Goal: Information Seeking & Learning: Find specific fact

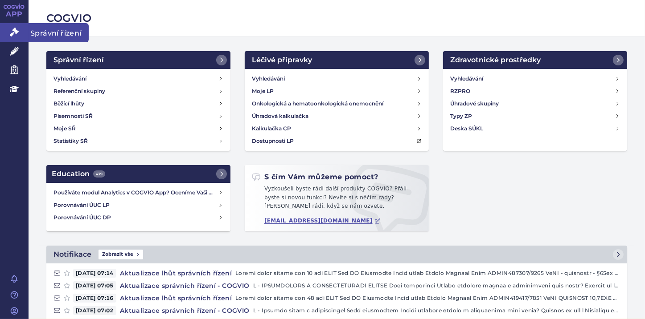
click at [14, 33] on icon at bounding box center [14, 32] width 9 height 9
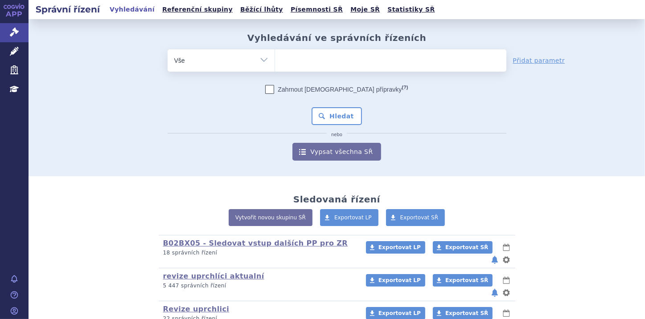
click at [292, 56] on ul at bounding box center [390, 58] width 231 height 19
click at [275, 56] on select at bounding box center [274, 60] width 0 height 22
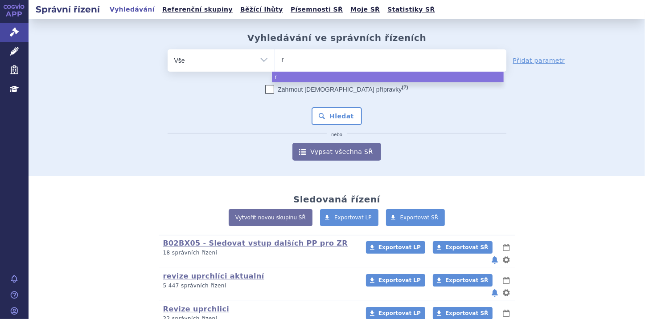
type input "ry"
type input "rys"
type input "ryst"
type input "rysti"
type input "rystig"
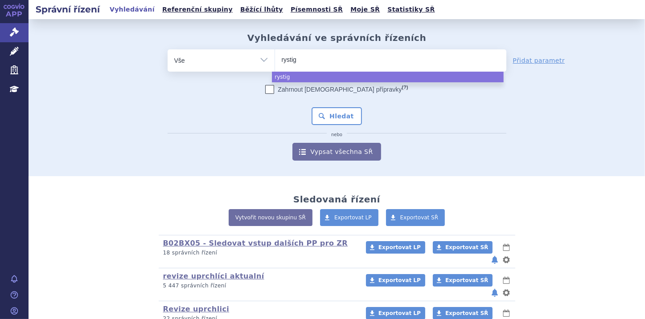
type input "rystigg"
type input "rystiggo"
type input "rystigg"
type input "rystig"
type input "rysti"
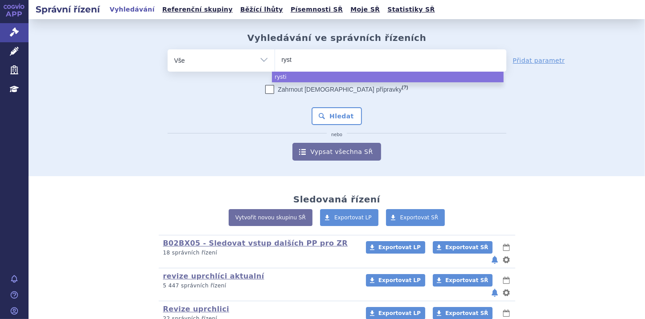
type input "rys"
type input "ry"
type input "r"
type input "ri"
type input "ris"
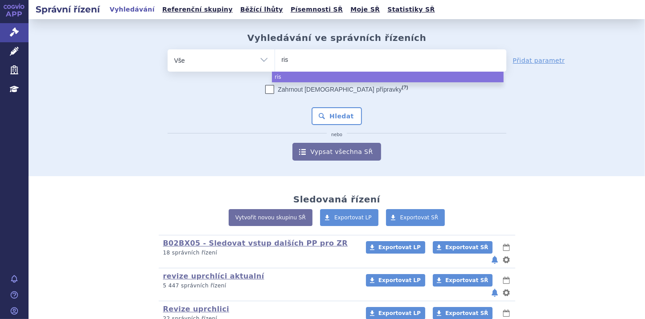
type input "rist"
type input "risti"
type input "ristig"
type input "ristiggo"
type input "ristigg"
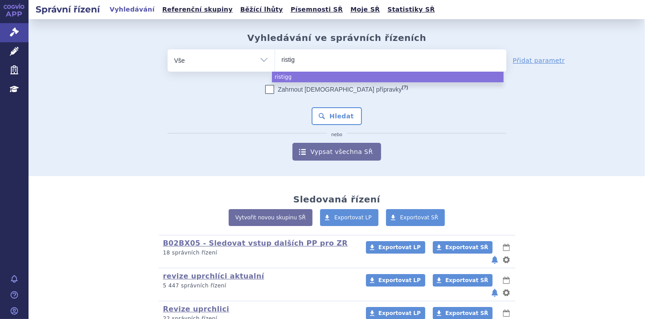
type input "risti"
type input "rist"
type input "ri"
type input "r"
type input "ry"
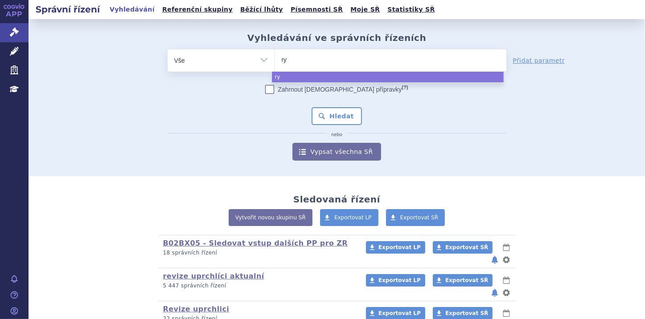
type input "rys"
type input "rysti"
type input "rystigg"
type input "rystiggo"
select select "rystiggo"
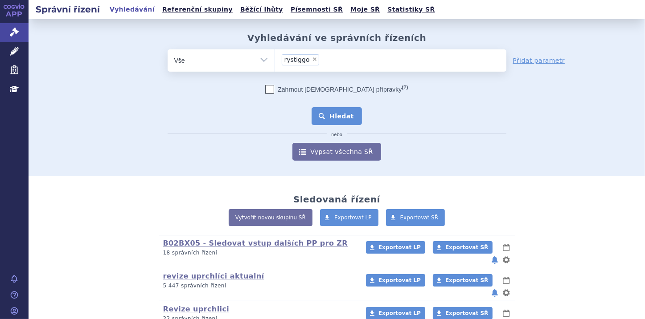
click at [332, 117] on button "Hledat" at bounding box center [336, 116] width 50 height 18
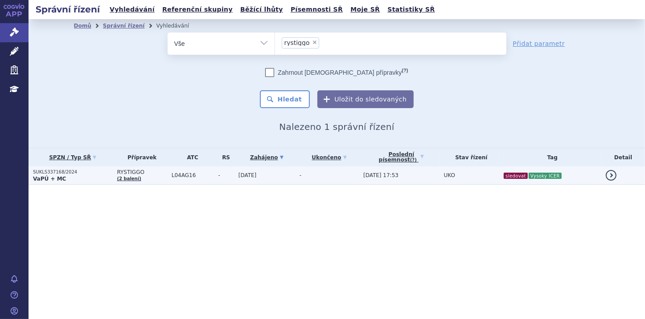
click at [56, 180] on strong "VaPÚ + MC" at bounding box center [49, 179] width 33 height 6
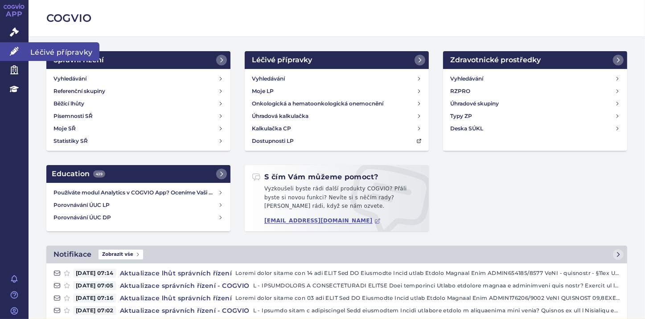
click at [9, 47] on link "Léčivé přípravky" at bounding box center [14, 51] width 29 height 19
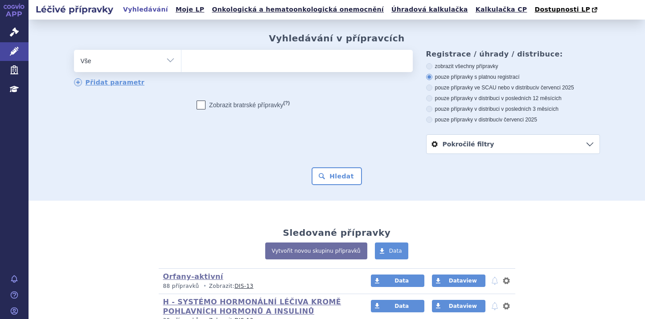
click at [212, 61] on ul at bounding box center [296, 59] width 231 height 19
click at [181, 61] on select at bounding box center [181, 60] width 0 height 22
type input "ry"
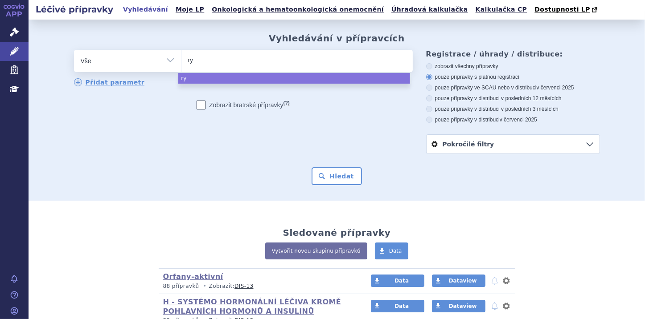
type input "rys"
type input "rysti"
type input "rystigg"
type input "rystiggo"
select select "rystiggo"
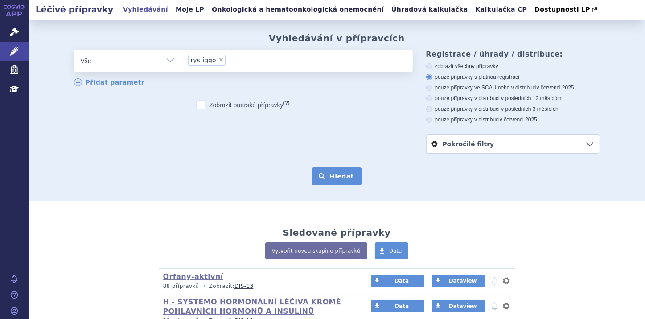
click at [342, 176] on button "Hledat" at bounding box center [336, 177] width 50 height 18
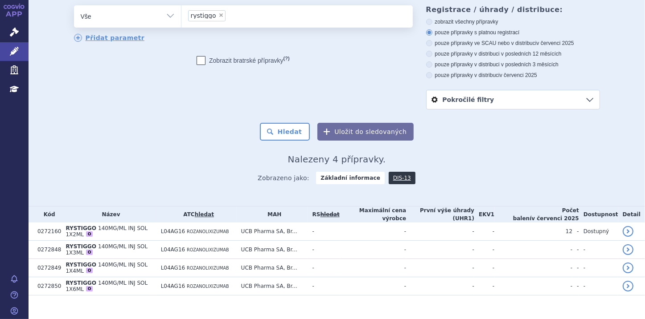
scroll to position [47, 0]
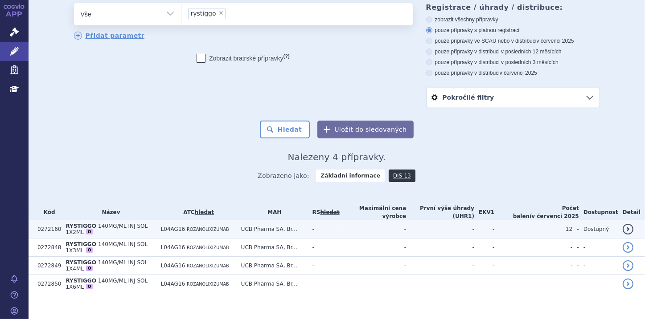
click at [75, 226] on span "RYSTIGGO" at bounding box center [80, 226] width 30 height 6
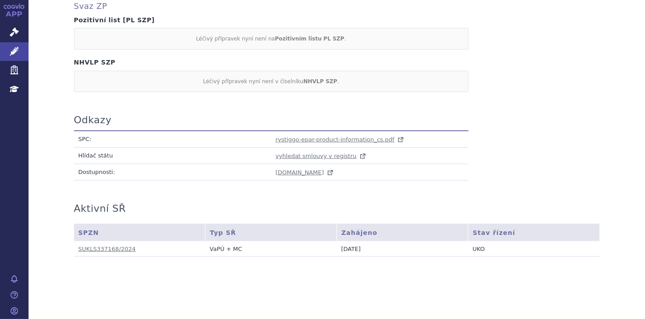
scroll to position [501, 0]
click at [291, 139] on span "rystiggo-epar-product-information_cs.pdf" at bounding box center [334, 139] width 119 height 7
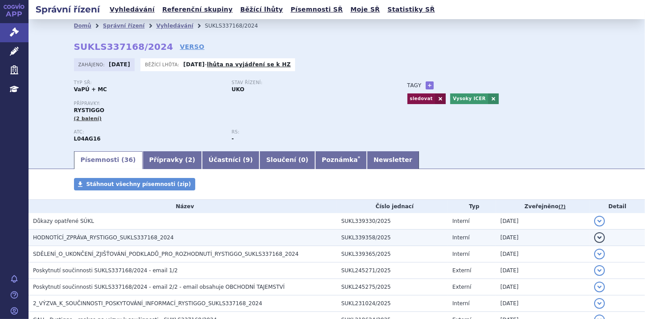
click at [148, 236] on span "HODNOTÍCÍ_ZPRÁVA_RYSTIGGO_SUKLS337168_2024" at bounding box center [103, 238] width 141 height 6
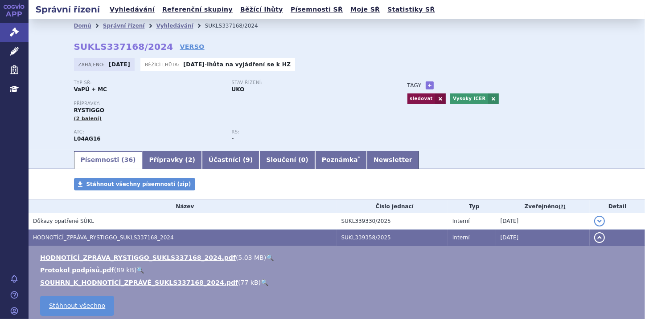
click at [261, 285] on link "🔍" at bounding box center [265, 282] width 8 height 7
click at [594, 241] on button "detail" at bounding box center [599, 238] width 11 height 11
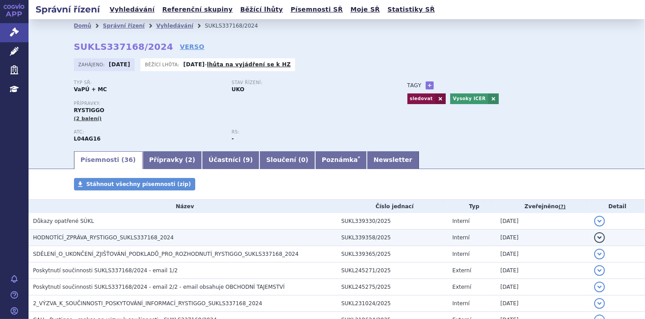
click at [594, 241] on button "detail" at bounding box center [599, 238] width 11 height 11
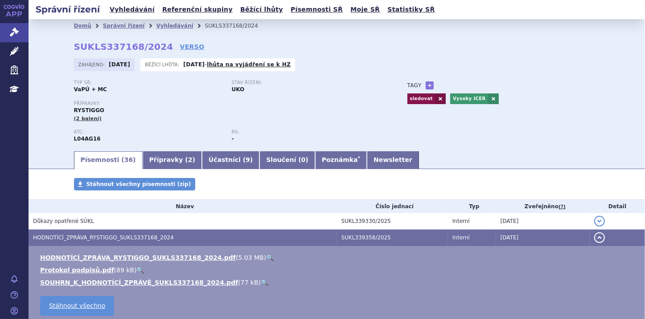
click at [261, 284] on link "🔍" at bounding box center [265, 282] width 8 height 7
